Goal: Learn about a topic

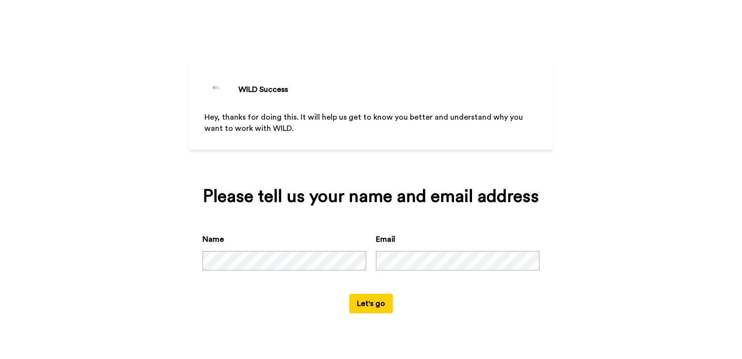
click at [367, 301] on button "Let's go" at bounding box center [371, 302] width 44 height 19
